Goal: Task Accomplishment & Management: Complete application form

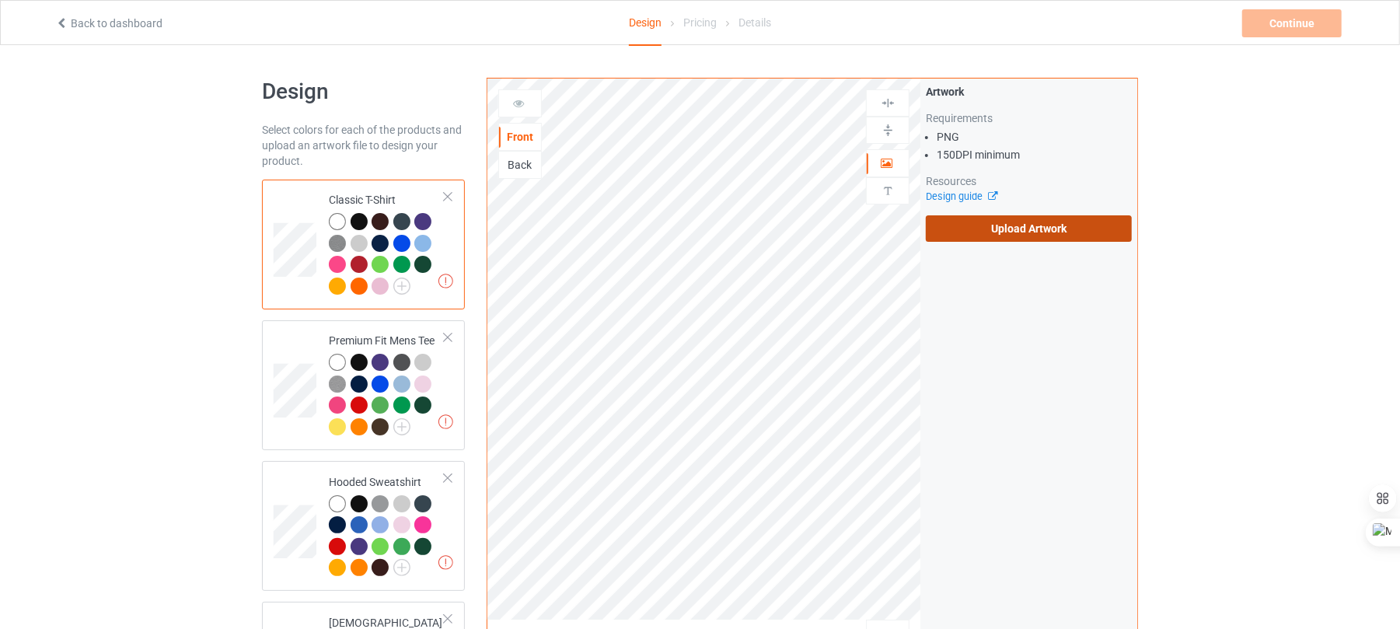
click at [982, 227] on label "Upload Artwork" at bounding box center [1029, 228] width 206 height 26
click at [0, 0] on input "Upload Artwork" at bounding box center [0, 0] width 0 height 0
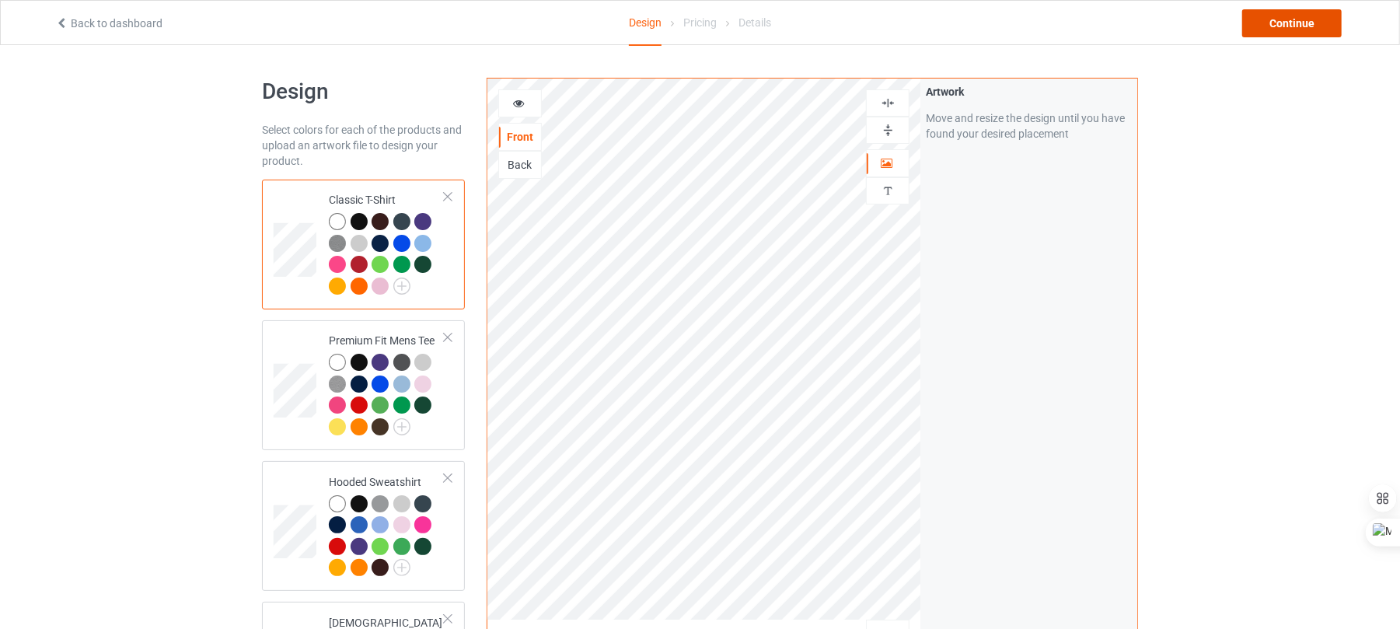
click at [1298, 28] on div "Continue" at bounding box center [1291, 23] width 99 height 28
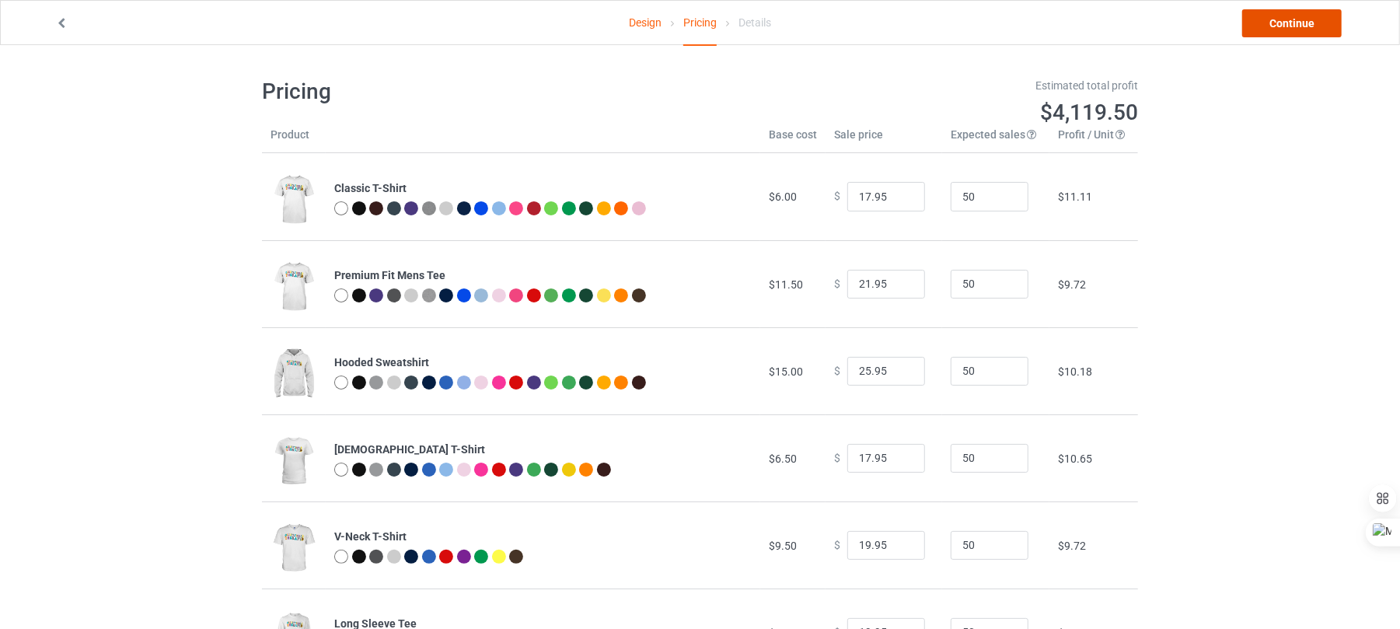
click at [1298, 28] on link "Continue" at bounding box center [1291, 23] width 99 height 28
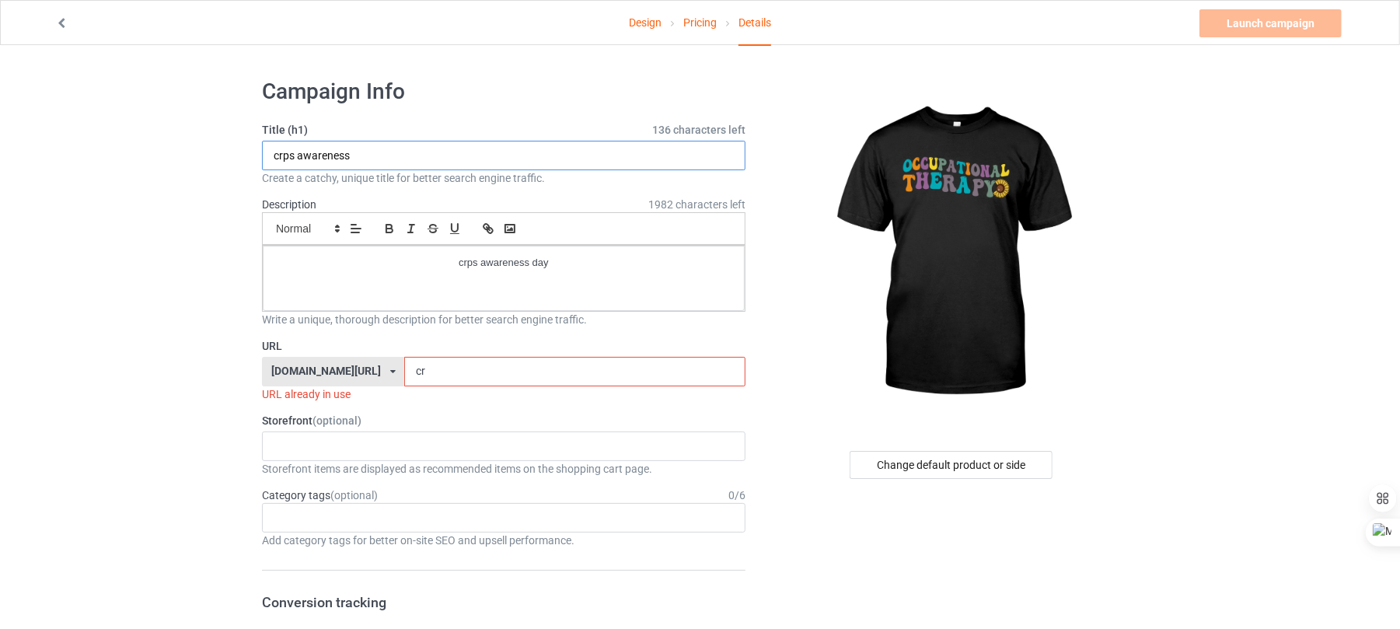
click at [355, 159] on input "crps awareness" at bounding box center [503, 156] width 483 height 30
type input "[MEDICAL_DATA] awareness"
click at [466, 277] on div "crps awareness day" at bounding box center [504, 278] width 482 height 65
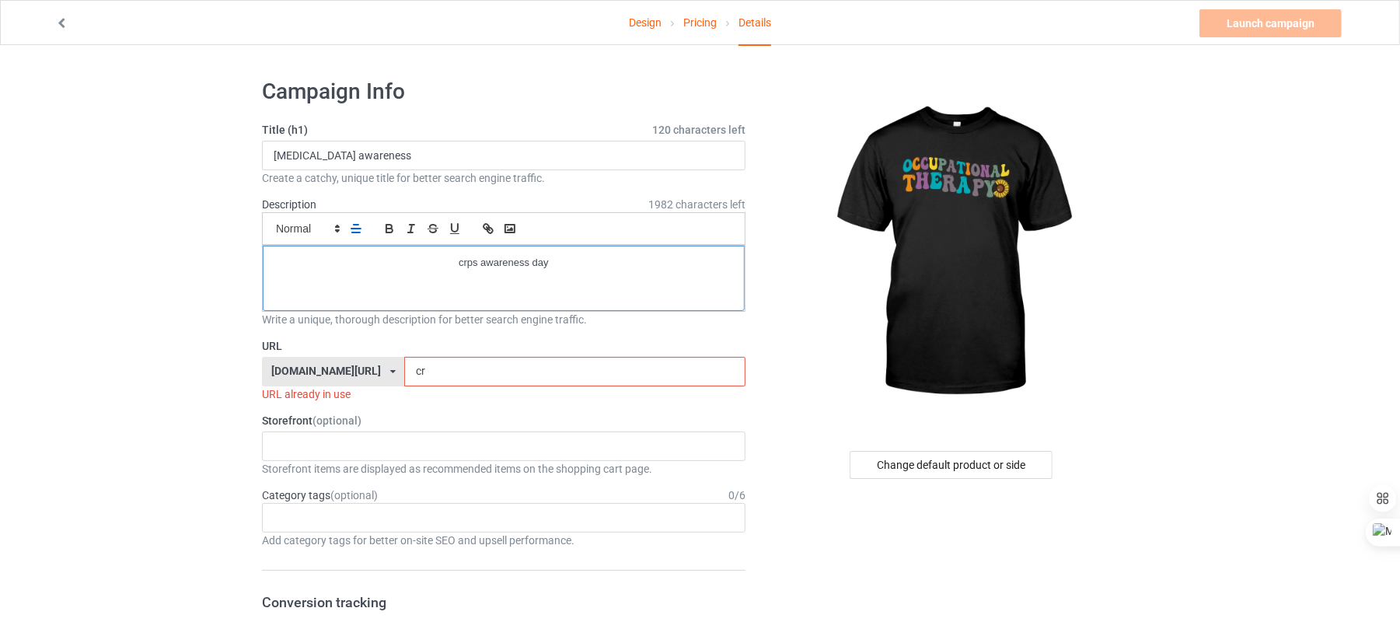
click at [466, 277] on div "crps awareness day" at bounding box center [504, 278] width 482 height 65
click at [361, 144] on input "[MEDICAL_DATA] awareness" at bounding box center [503, 156] width 483 height 30
click at [331, 152] on input "[MEDICAL_DATA] awareness" at bounding box center [503, 156] width 483 height 30
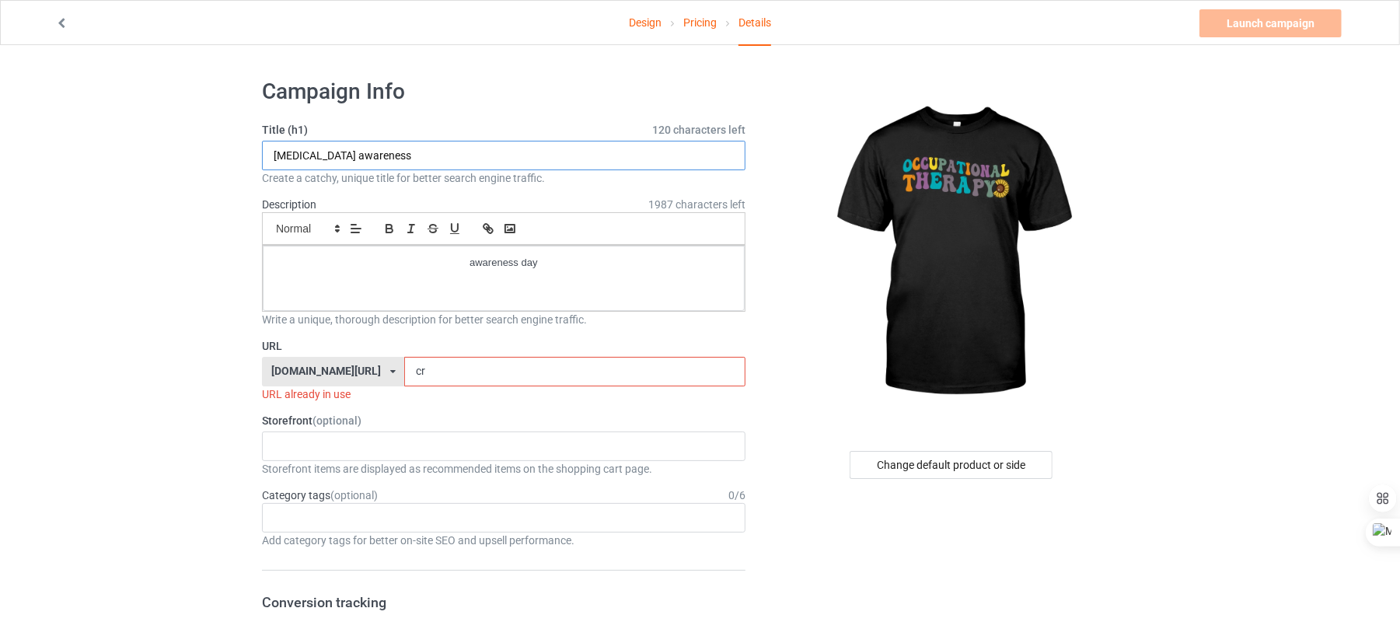
click at [331, 152] on input "[MEDICAL_DATA] awareness" at bounding box center [503, 156] width 483 height 30
click at [489, 270] on p "awareness day" at bounding box center [503, 263] width 457 height 15
click at [404, 381] on input "cr" at bounding box center [574, 372] width 340 height 30
type input "c"
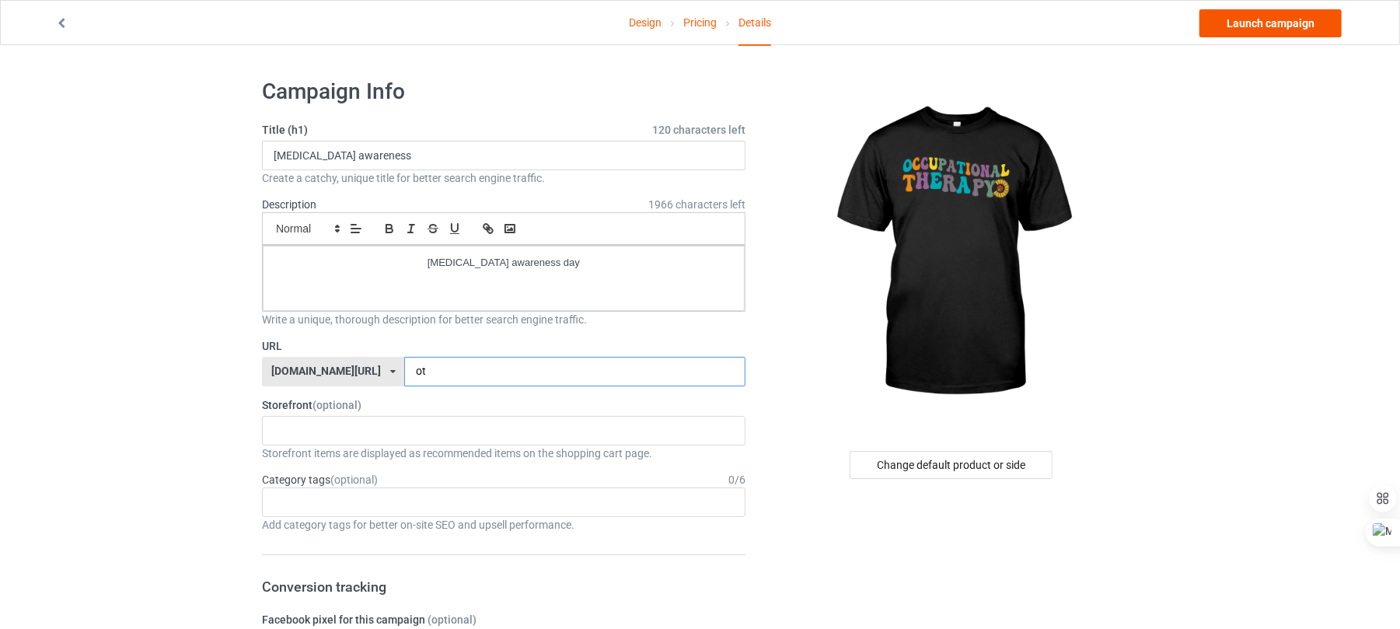
type input "ot"
click at [1241, 25] on link "Launch campaign" at bounding box center [1270, 23] width 142 height 28
